Goal: Information Seeking & Learning: Compare options

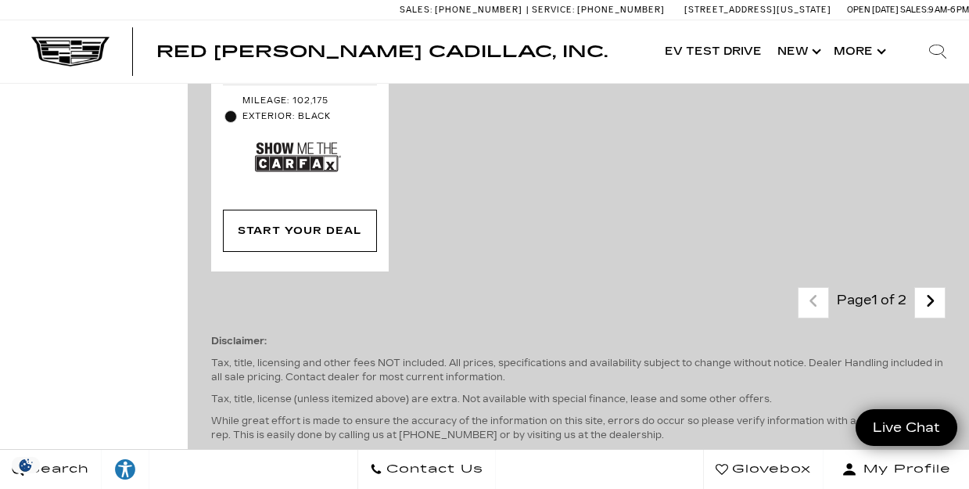
scroll to position [3970, 0]
click at [930, 288] on icon "next page" at bounding box center [931, 300] width 10 height 25
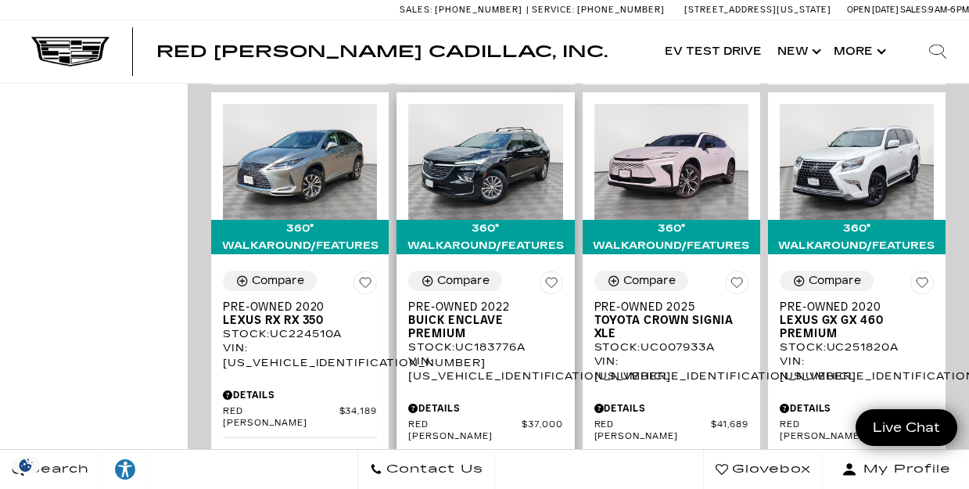
scroll to position [1566, 0]
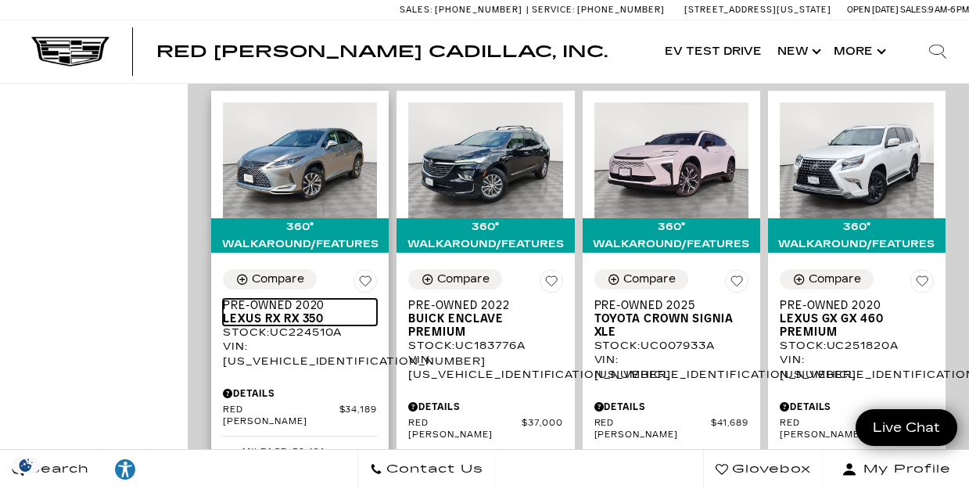
click at [263, 312] on span "Lexus RX RX 350" at bounding box center [294, 318] width 142 height 13
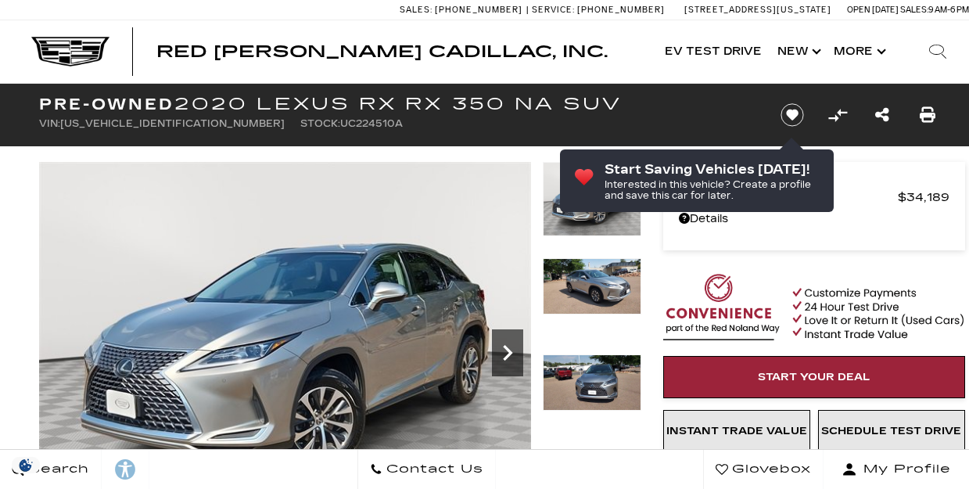
click at [512, 337] on icon "Next" at bounding box center [507, 352] width 31 height 31
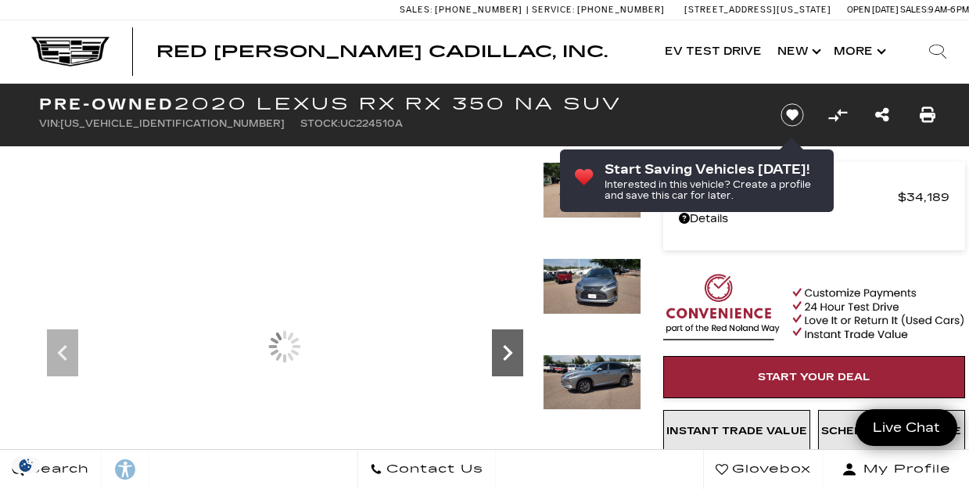
scroll to position [200, 0]
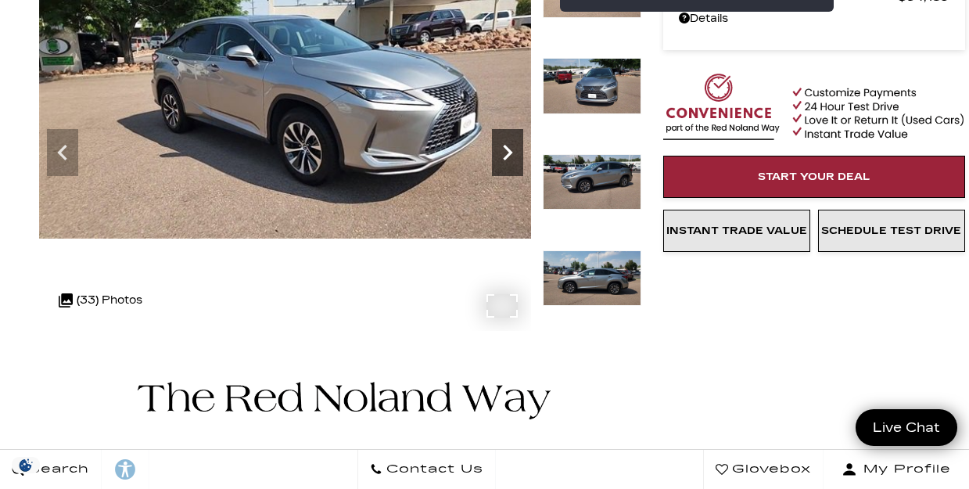
click at [504, 139] on icon "Next" at bounding box center [507, 152] width 31 height 31
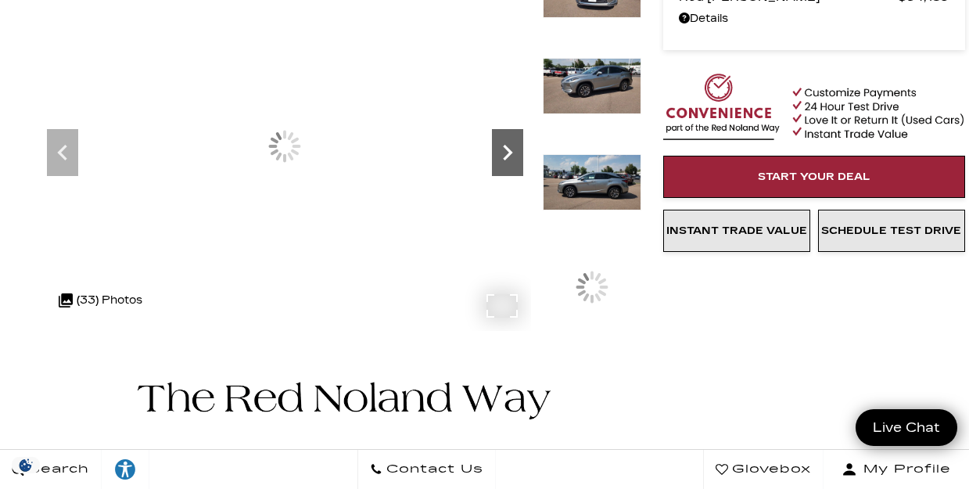
scroll to position [0, 0]
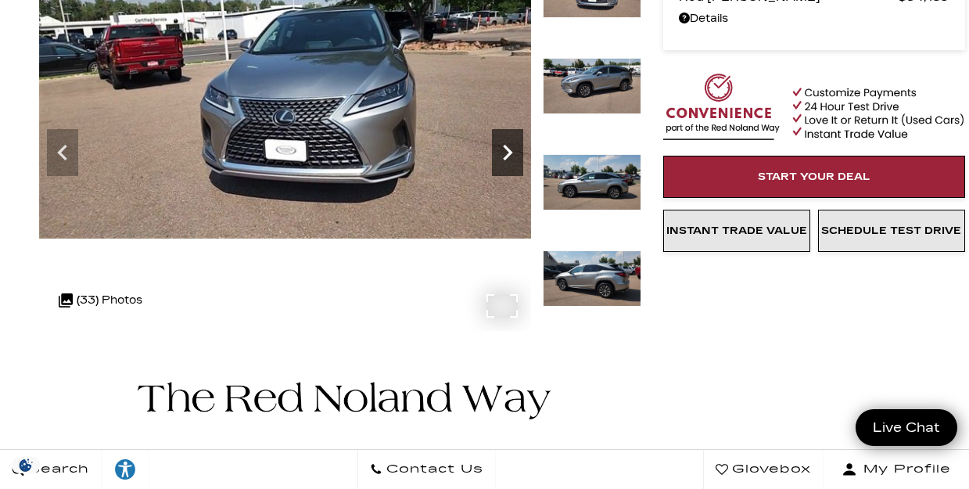
click at [504, 138] on icon "Next" at bounding box center [507, 152] width 31 height 31
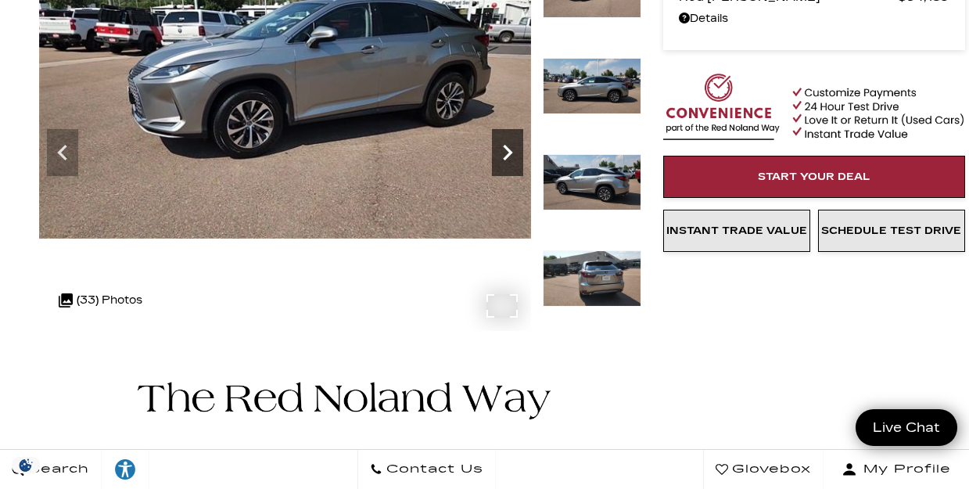
click at [504, 139] on icon "Next" at bounding box center [507, 152] width 31 height 31
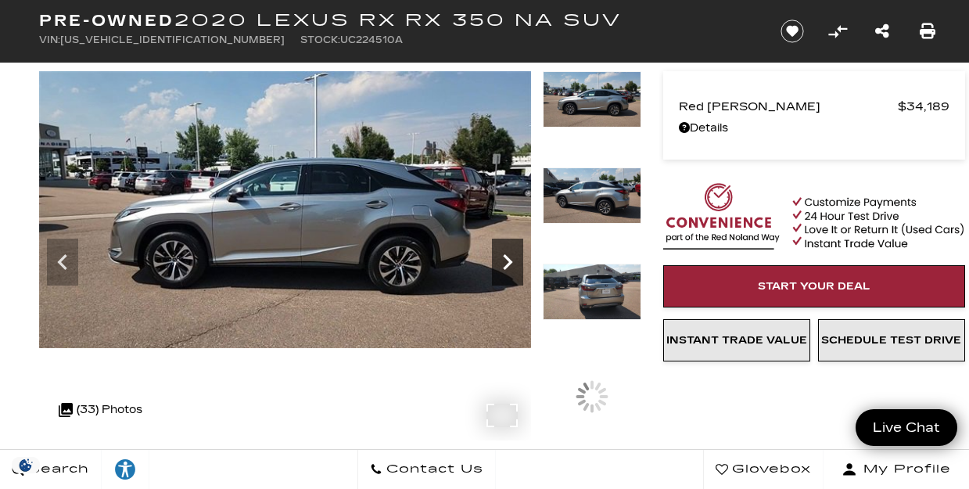
scroll to position [78, 0]
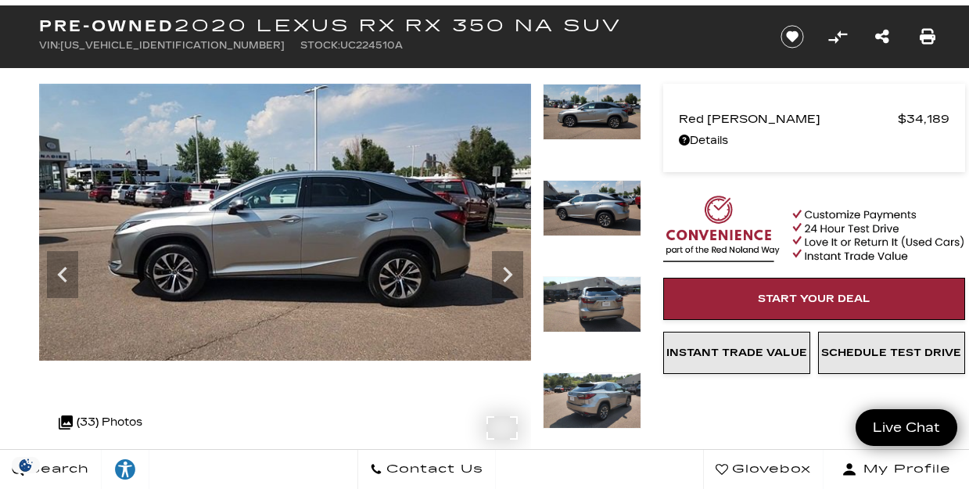
click at [373, 186] on img at bounding box center [285, 222] width 492 height 277
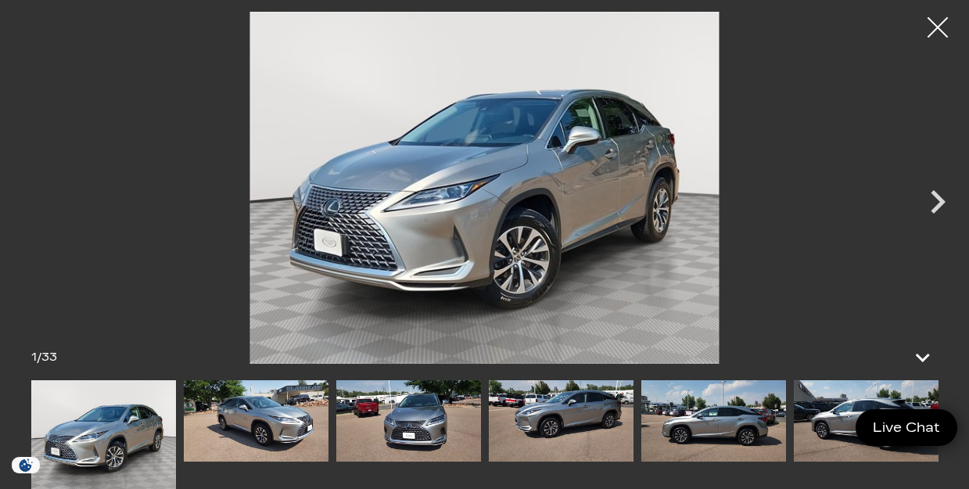
click at [933, 27] on div at bounding box center [938, 27] width 41 height 41
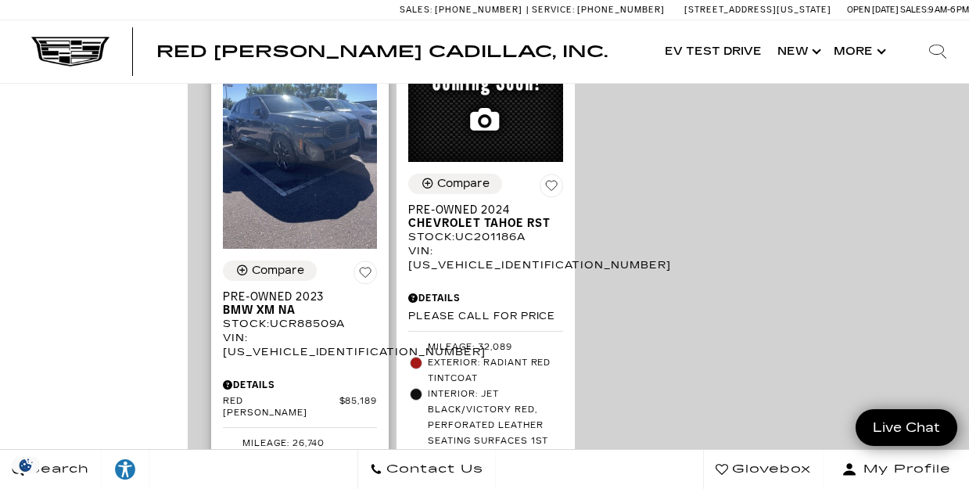
scroll to position [2823, 0]
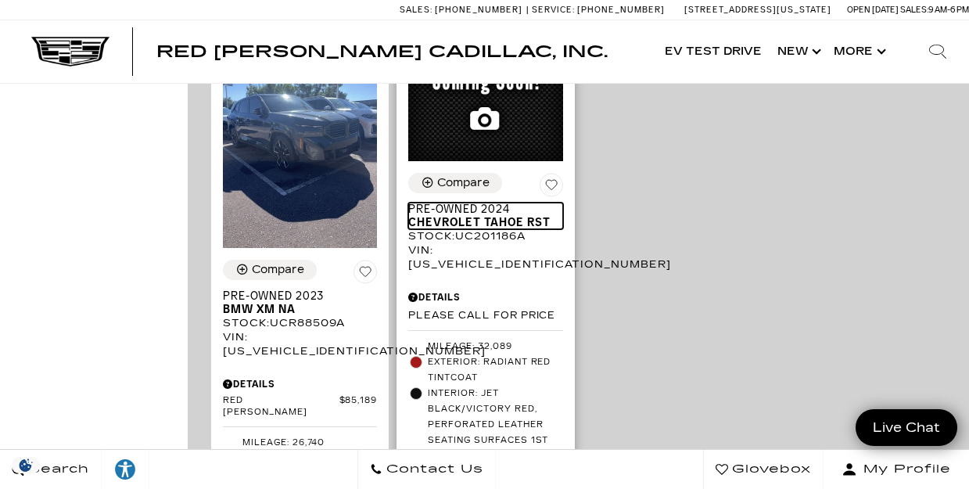
click at [449, 216] on span "Chevrolet Tahoe RST" at bounding box center [479, 222] width 142 height 13
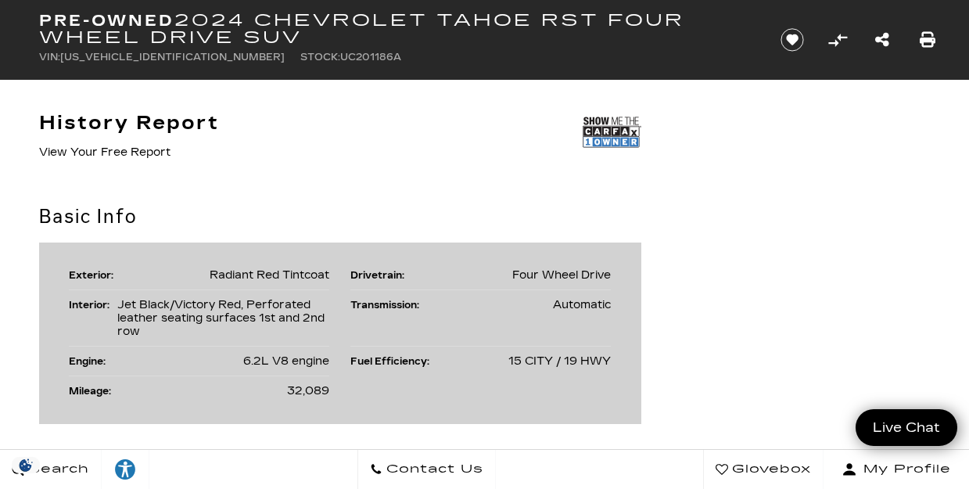
scroll to position [833, 0]
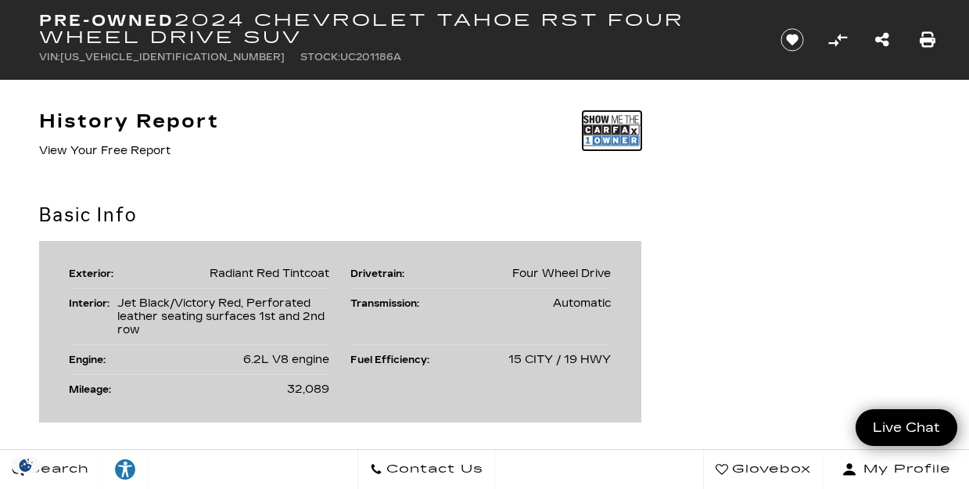
click at [608, 127] on img at bounding box center [612, 130] width 59 height 39
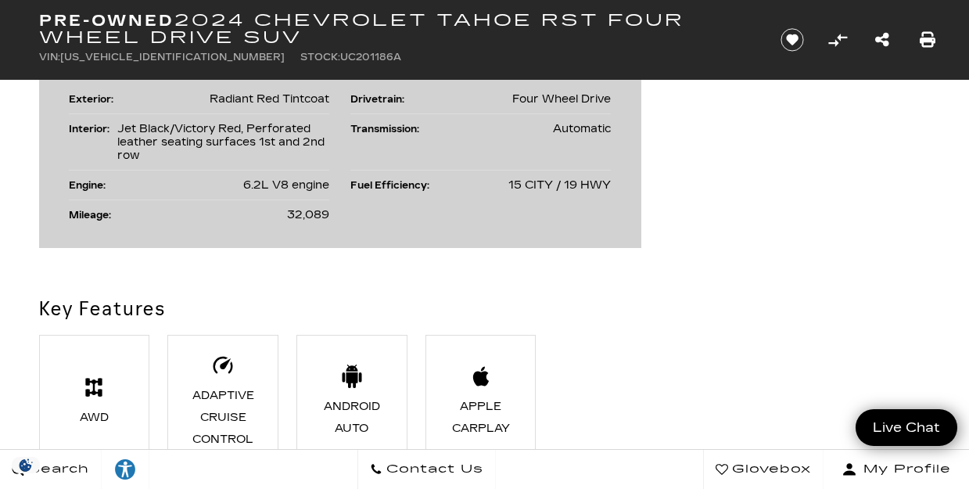
scroll to position [396, 0]
